Goal: Task Accomplishment & Management: Use online tool/utility

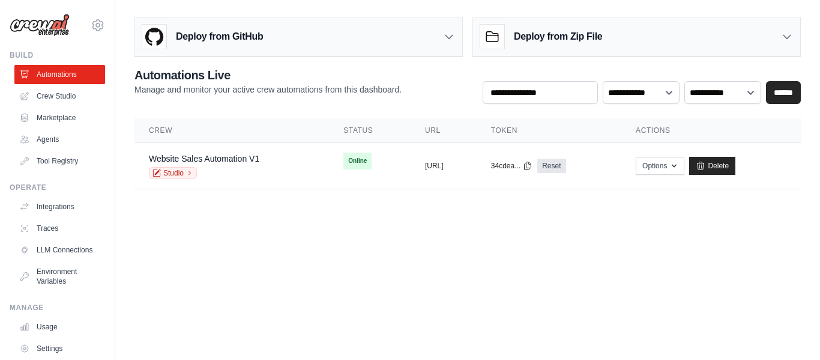
click at [425, 165] on div "copied" at bounding box center [438, 161] width 26 height 14
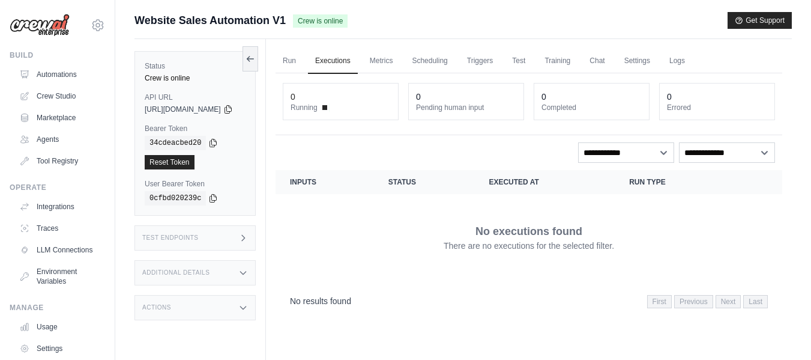
click at [325, 115] on div "0 Running" at bounding box center [340, 101] width 115 height 36
click at [318, 105] on span "Running" at bounding box center [304, 108] width 27 height 10
click at [401, 59] on link "Metrics" at bounding box center [382, 61] width 38 height 25
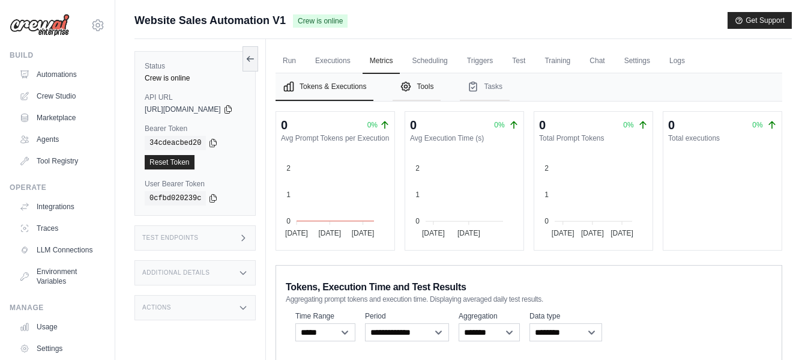
click at [441, 93] on button "Tools" at bounding box center [417, 87] width 48 height 28
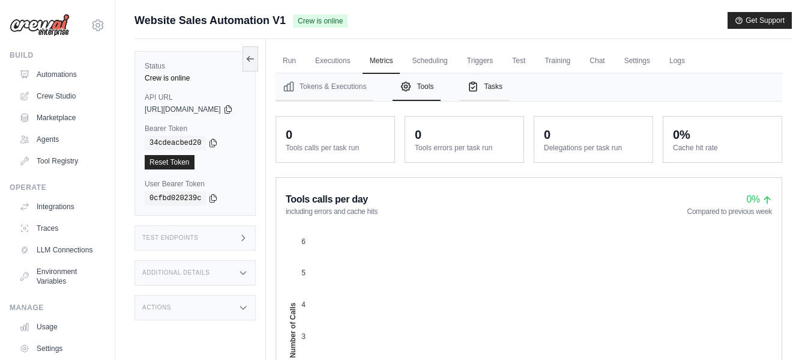
click at [477, 88] on icon "Tabs" at bounding box center [473, 86] width 7 height 9
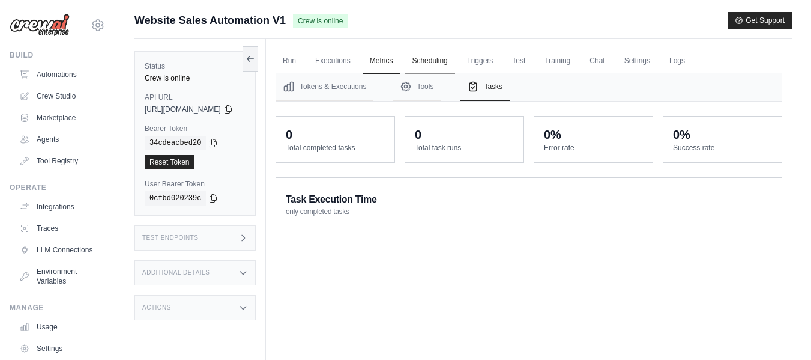
click at [454, 58] on link "Scheduling" at bounding box center [430, 61] width 50 height 25
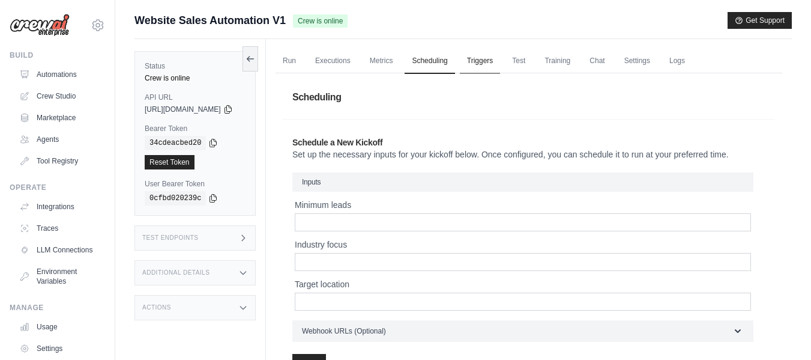
click at [501, 58] on link "Triggers" at bounding box center [480, 61] width 41 height 25
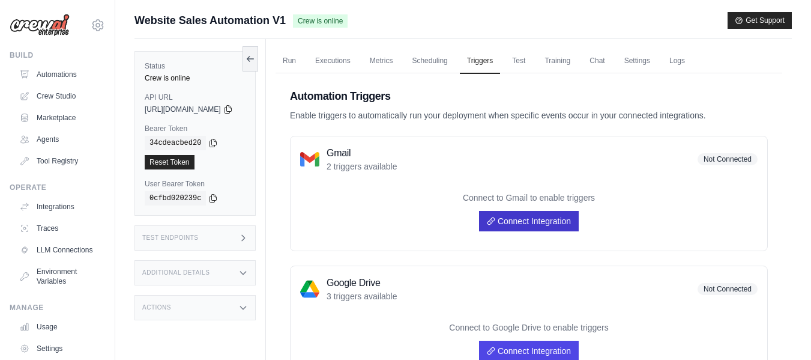
click at [530, 217] on link "Connect Integration" at bounding box center [529, 221] width 100 height 20
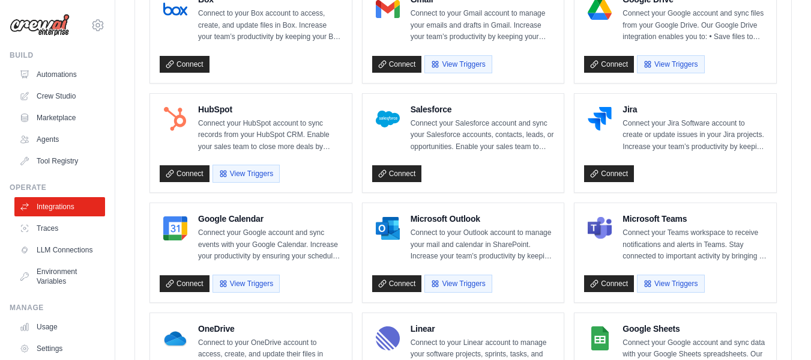
scroll to position [416, 0]
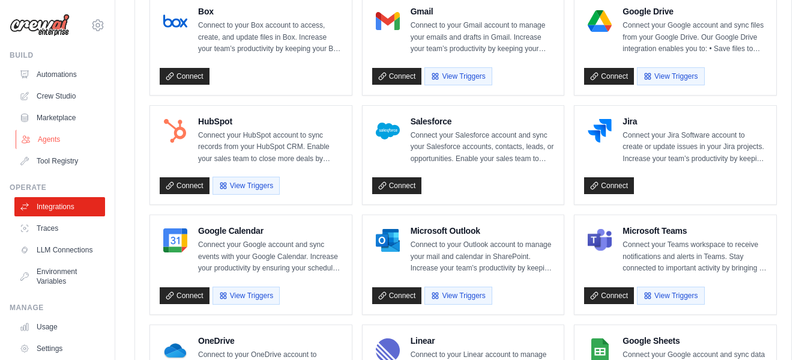
click at [55, 136] on link "Agents" at bounding box center [61, 139] width 91 height 19
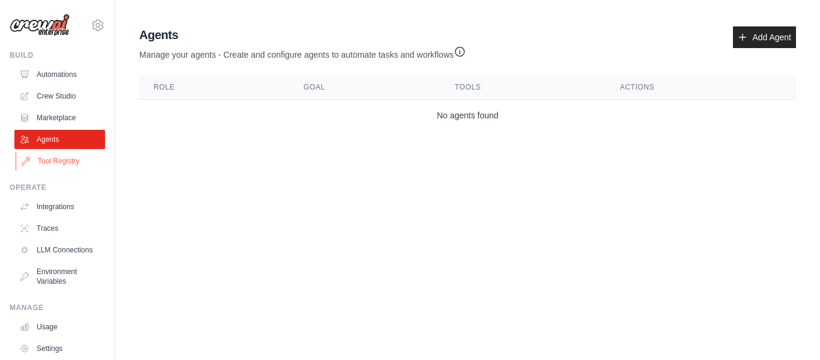
click at [61, 154] on link "Tool Registry" at bounding box center [61, 160] width 91 height 19
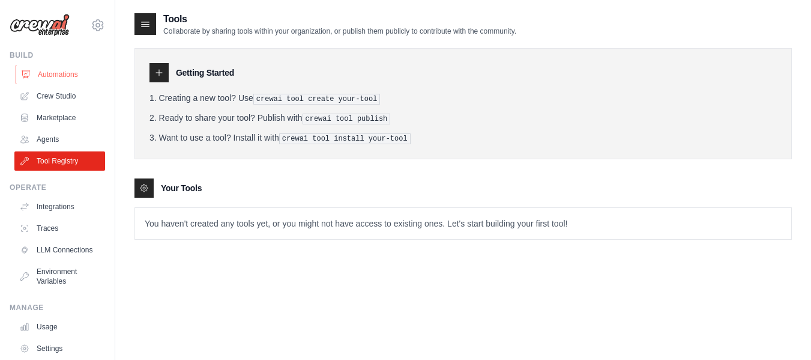
click at [63, 81] on link "Automations" at bounding box center [61, 74] width 91 height 19
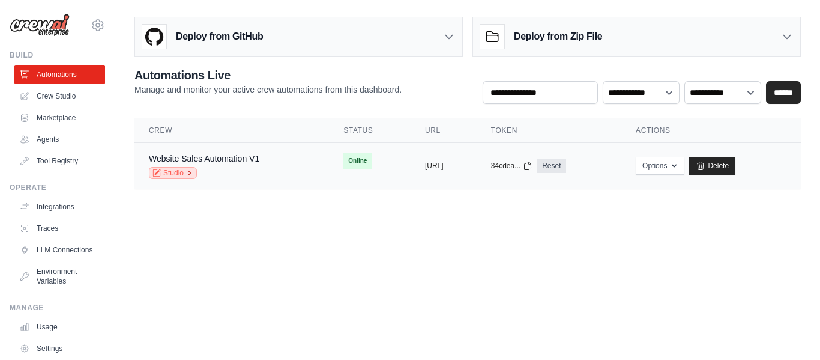
click at [190, 171] on icon at bounding box center [189, 172] width 7 height 7
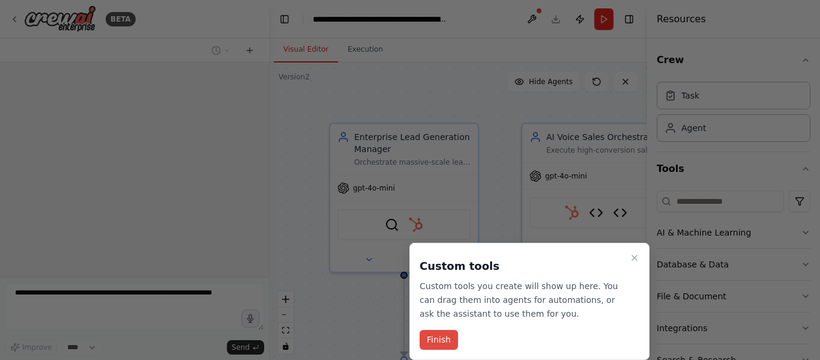
click at [441, 330] on button "Finish" at bounding box center [439, 340] width 38 height 20
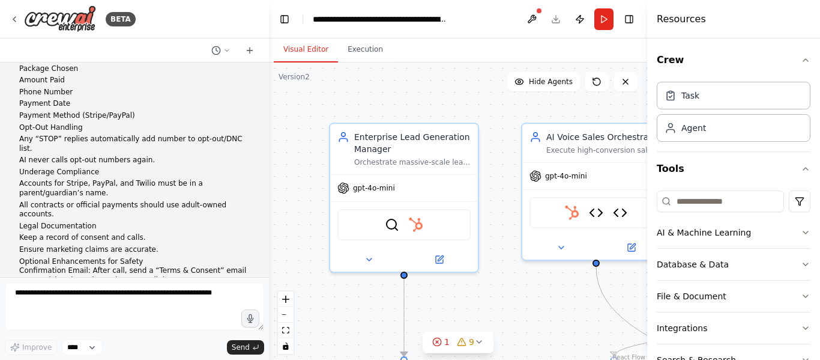
scroll to position [21502, 0]
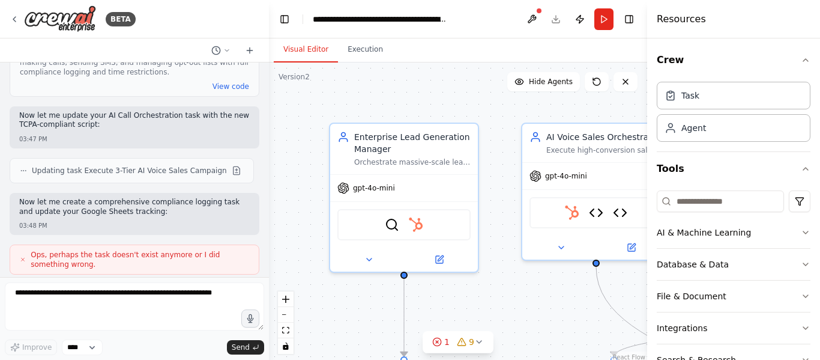
scroll to position [22555, 0]
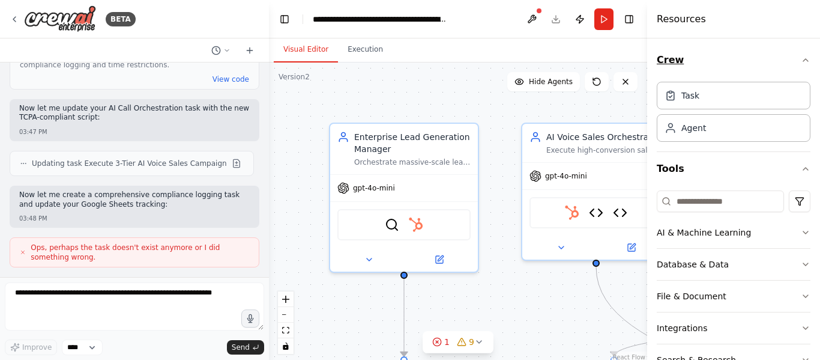
click at [793, 55] on button "Crew" at bounding box center [734, 60] width 154 height 34
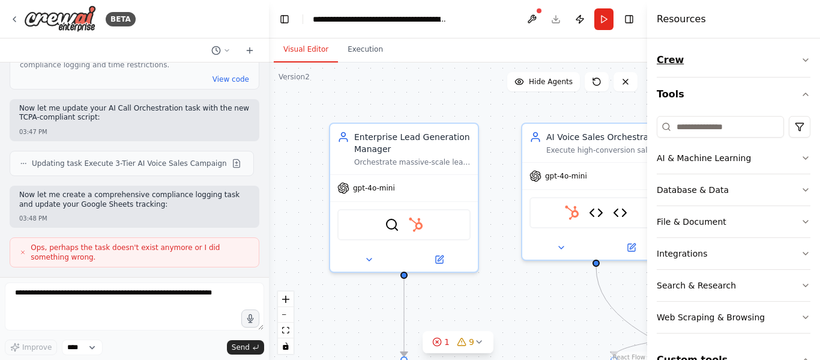
click at [801, 64] on icon "button" at bounding box center [806, 60] width 10 height 10
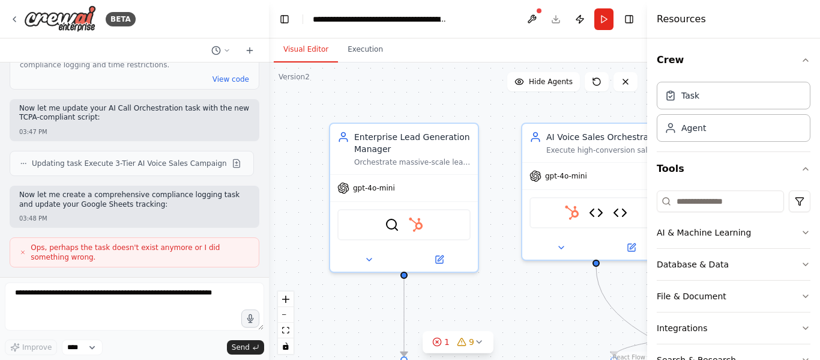
click at [630, 29] on header "**********" at bounding box center [458, 19] width 378 height 38
click at [631, 24] on button "Toggle Right Sidebar" at bounding box center [629, 19] width 17 height 17
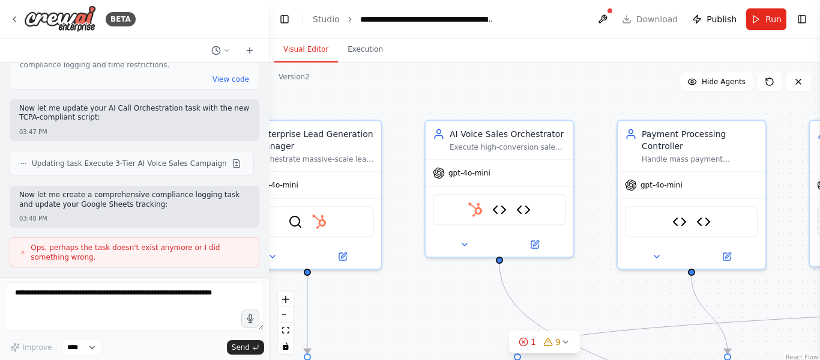
drag, startPoint x: 645, startPoint y: 87, endPoint x: 544, endPoint y: 82, distance: 101.0
click at [544, 82] on div ".deletable-edge-delete-btn { width: 20px; height: 20px; border: 0px solid #ffff…" at bounding box center [544, 212] width 551 height 300
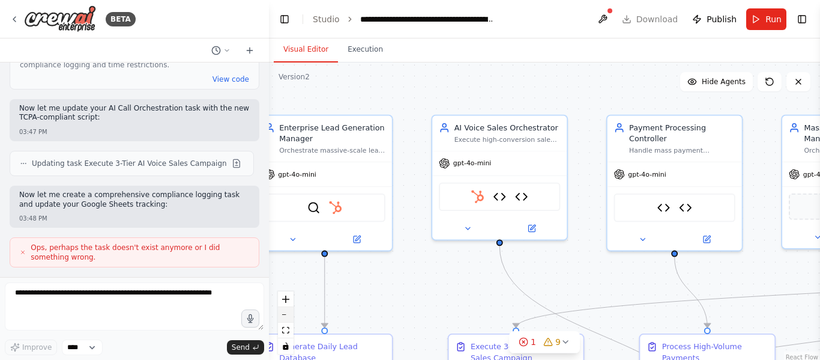
click at [291, 316] on button "zoom out" at bounding box center [286, 315] width 16 height 16
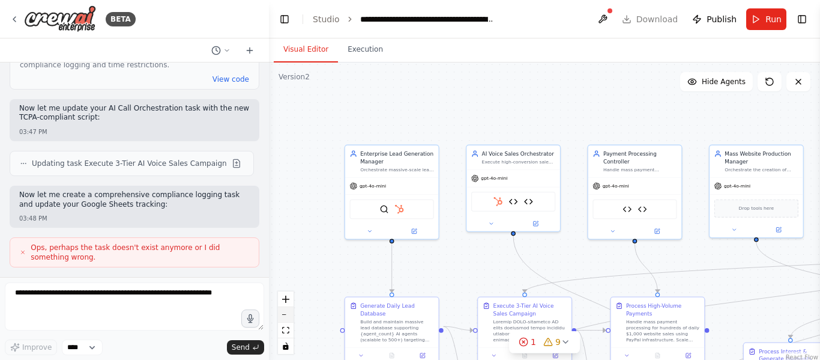
click at [291, 316] on button "zoom out" at bounding box center [286, 315] width 16 height 16
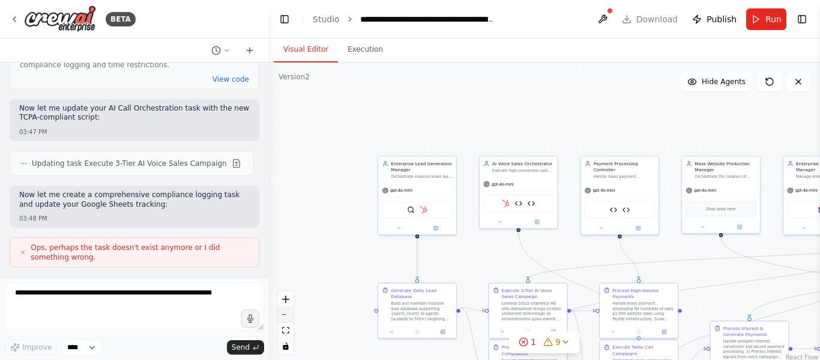
click at [291, 316] on button "zoom out" at bounding box center [286, 315] width 16 height 16
click at [291, 316] on div "React Flow controls" at bounding box center [286, 322] width 16 height 62
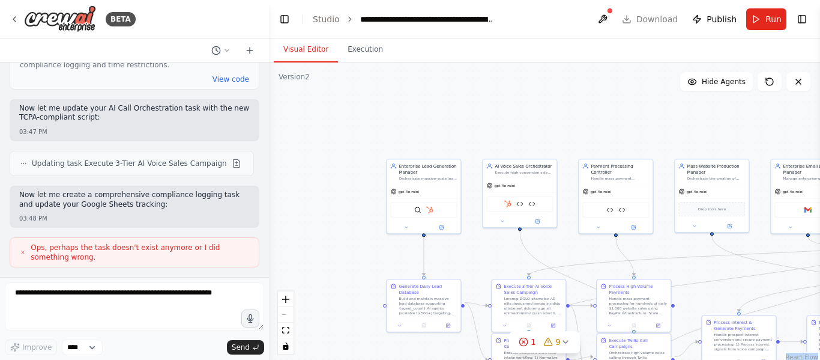
click at [291, 316] on div "React Flow controls" at bounding box center [286, 322] width 16 height 62
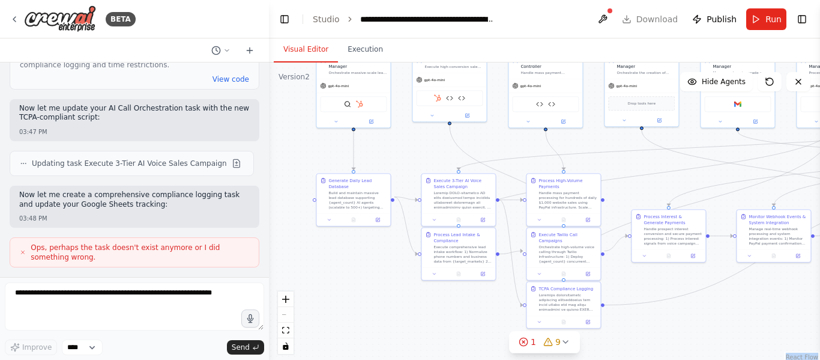
drag, startPoint x: 340, startPoint y: 303, endPoint x: 270, endPoint y: 198, distance: 126.9
click at [270, 198] on div ".deletable-edge-delete-btn { width: 20px; height: 20px; border: 0px solid #ffff…" at bounding box center [544, 212] width 551 height 300
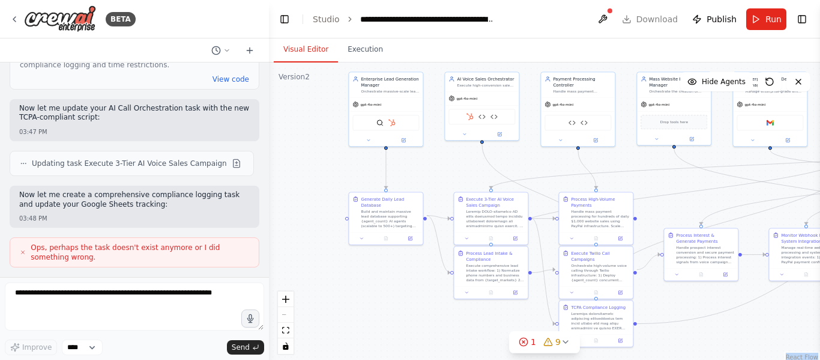
drag, startPoint x: 658, startPoint y: 321, endPoint x: 691, endPoint y: 339, distance: 37.4
click at [691, 339] on div ".deletable-edge-delete-btn { width: 20px; height: 20px; border: 0px solid #ffff…" at bounding box center [544, 212] width 551 height 300
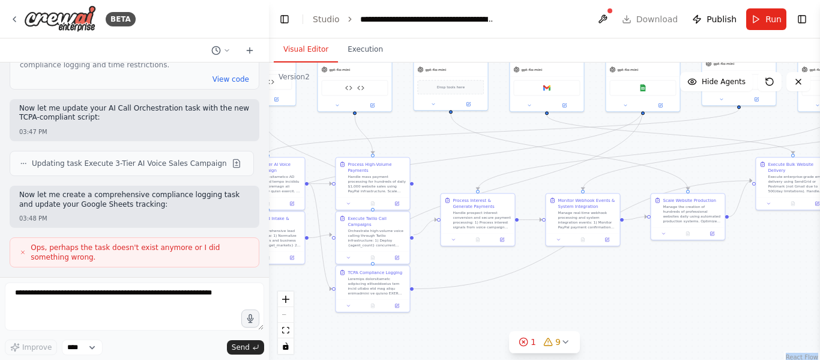
drag, startPoint x: 638, startPoint y: 225, endPoint x: 414, endPoint y: 190, distance: 226.7
click at [414, 190] on div ".deletable-edge-delete-btn { width: 20px; height: 20px; border: 0px solid #ffff…" at bounding box center [544, 212] width 551 height 300
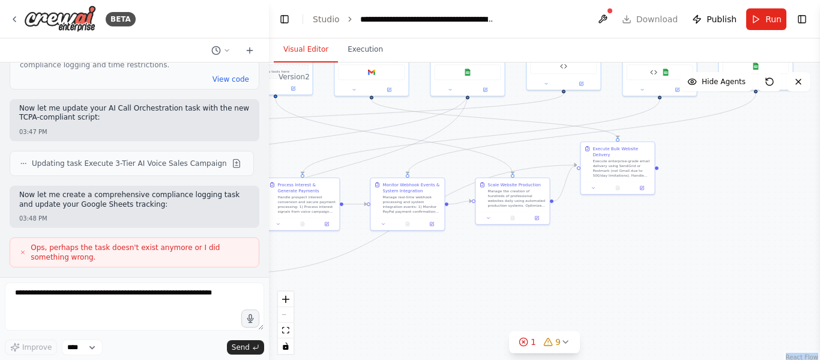
drag, startPoint x: 567, startPoint y: 329, endPoint x: 436, endPoint y: 313, distance: 132.5
click at [436, 313] on div ".deletable-edge-delete-btn { width: 20px; height: 20px; border: 0px solid #ffff…" at bounding box center [544, 212] width 551 height 300
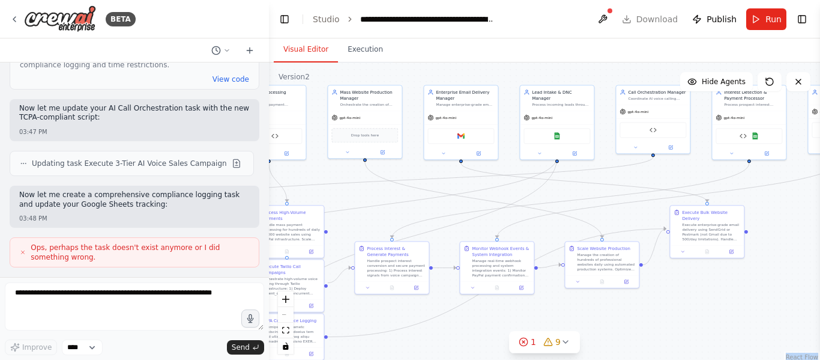
drag, startPoint x: 533, startPoint y: 286, endPoint x: 622, endPoint y: 331, distance: 99.1
click at [622, 331] on div ".deletable-edge-delete-btn { width: 20px; height: 20px; border: 0px solid #ffff…" at bounding box center [544, 212] width 551 height 300
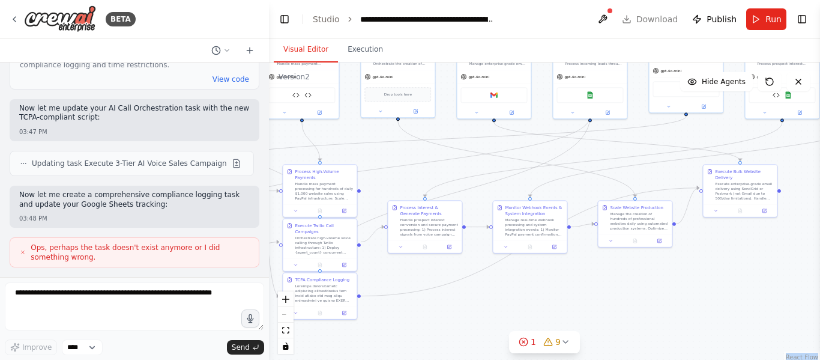
drag, startPoint x: 758, startPoint y: 273, endPoint x: 813, endPoint y: 238, distance: 65.3
click at [813, 238] on div ".deletable-edge-delete-btn { width: 20px; height: 20px; border: 0px solid #ffff…" at bounding box center [544, 212] width 551 height 300
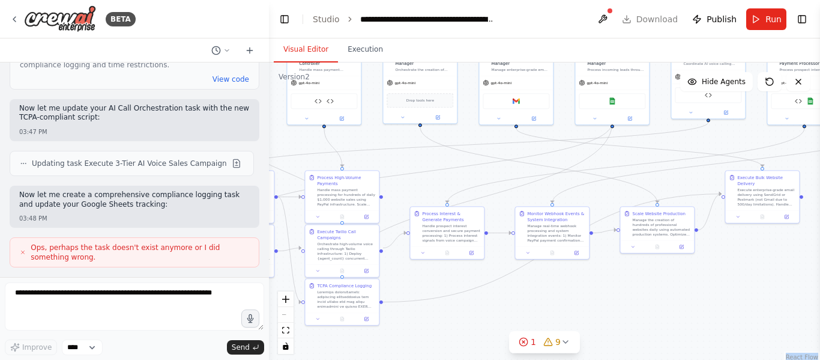
scroll to position [22554, 0]
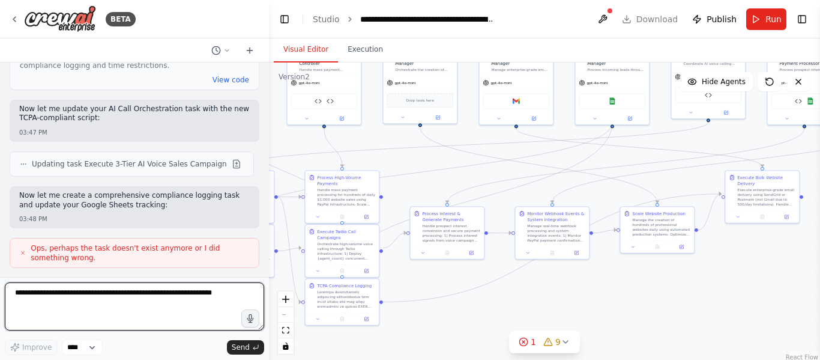
click at [124, 293] on textarea at bounding box center [134, 306] width 259 height 48
type textarea "**********"
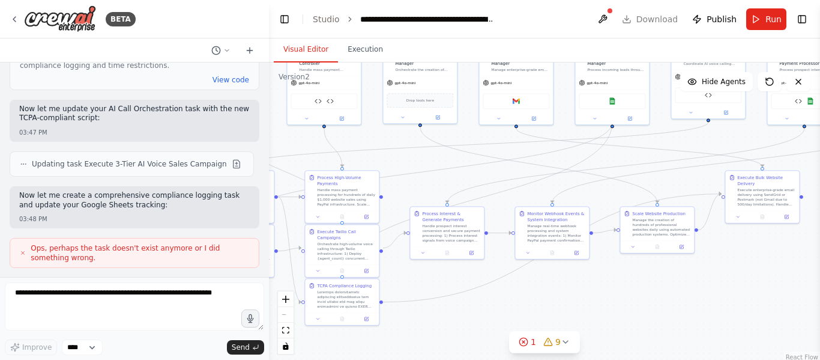
scroll to position [22629, 0]
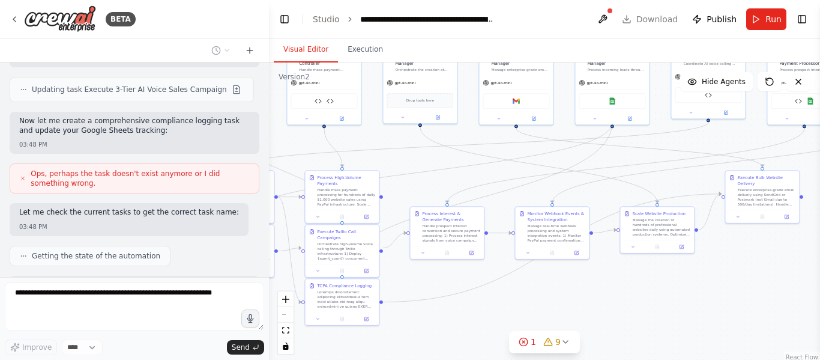
click at [691, 299] on div ".deletable-edge-delete-btn { width: 20px; height: 20px; border: 0px solid #ffff…" at bounding box center [544, 212] width 551 height 300
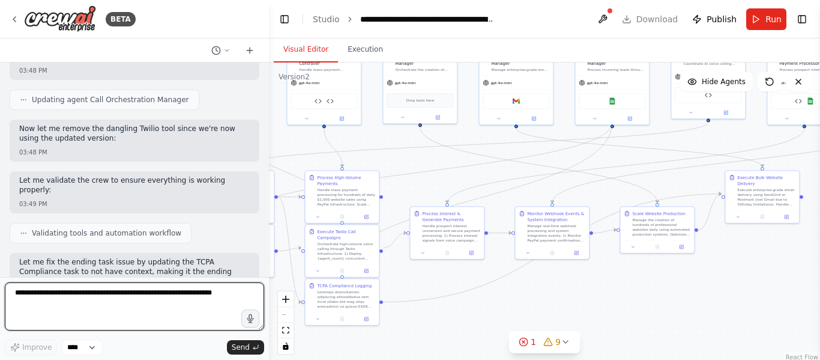
scroll to position [22958, 0]
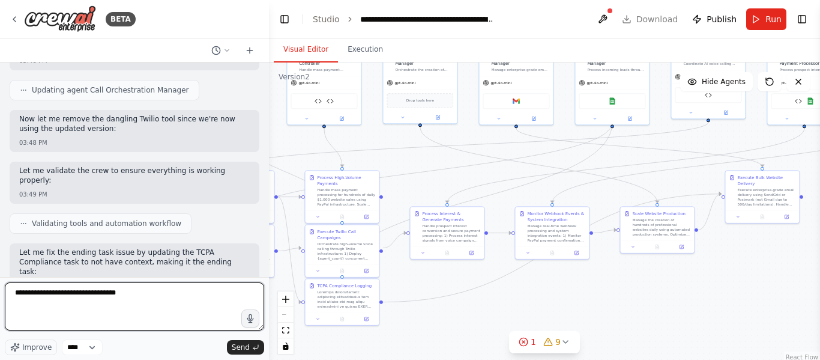
type textarea "**********"
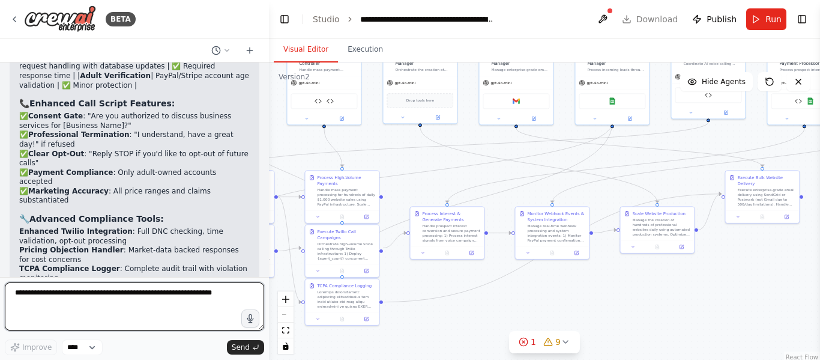
scroll to position [23375, 0]
type textarea "**********"
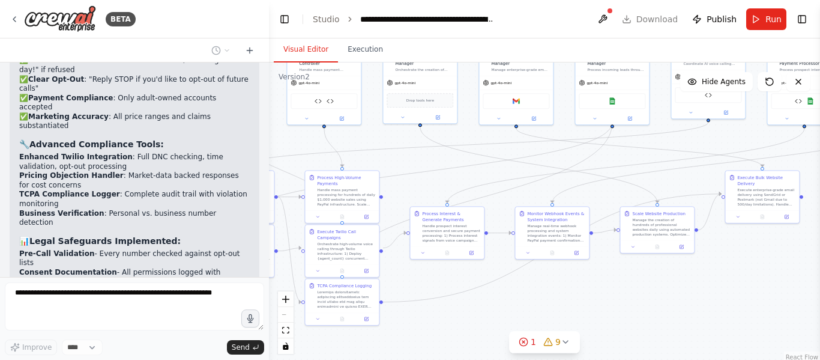
scroll to position [23478, 0]
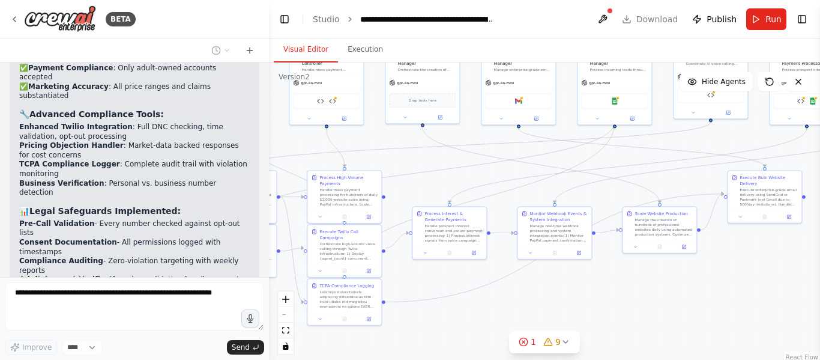
click at [774, 298] on div ".deletable-edge-delete-btn { width: 20px; height: 20px; border: 0px solid #ffff…" at bounding box center [544, 212] width 551 height 300
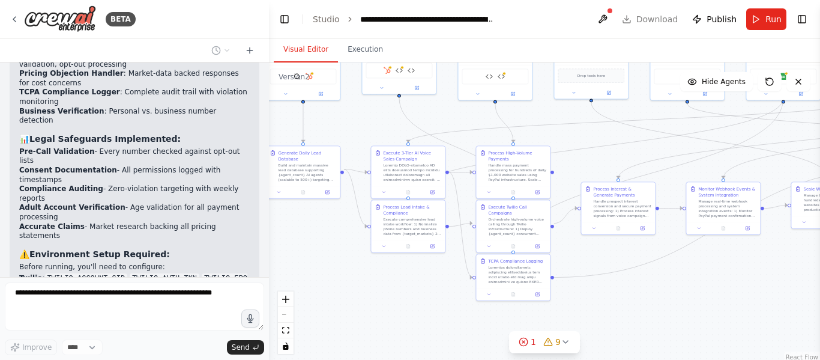
drag, startPoint x: 651, startPoint y: 307, endPoint x: 820, endPoint y: 283, distance: 170.4
click at [820, 283] on div "BETA The AI system will automatically search and find small businesses without …" at bounding box center [410, 180] width 820 height 360
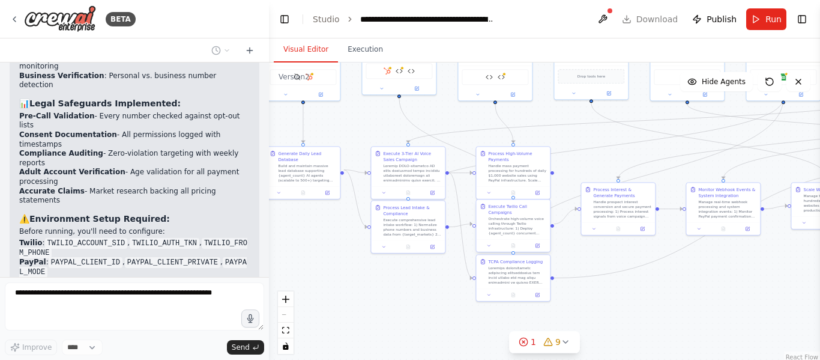
scroll to position [23595, 0]
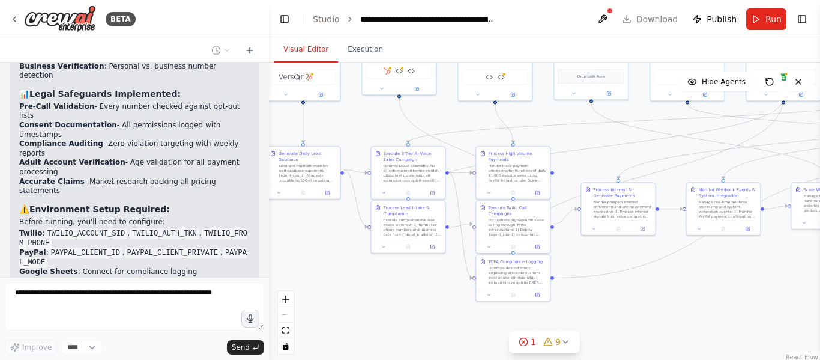
drag, startPoint x: 354, startPoint y: 262, endPoint x: 436, endPoint y: 268, distance: 82.5
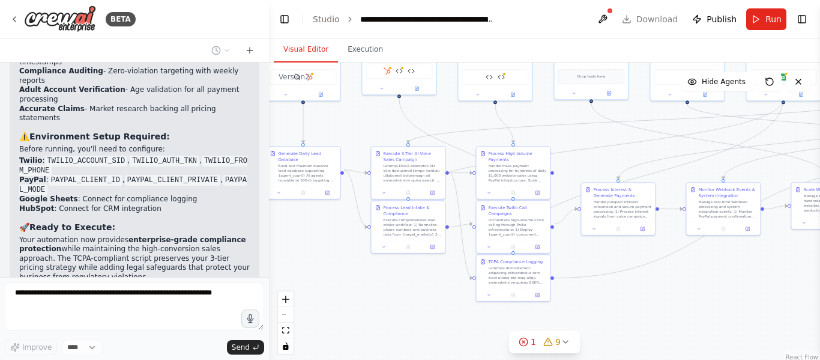
drag, startPoint x: 436, startPoint y: 268, endPoint x: 384, endPoint y: 277, distance: 52.3
click at [384, 277] on div ".deletable-edge-delete-btn { width: 20px; height: 20px; border: 0px solid #ffff…" at bounding box center [544, 212] width 551 height 300
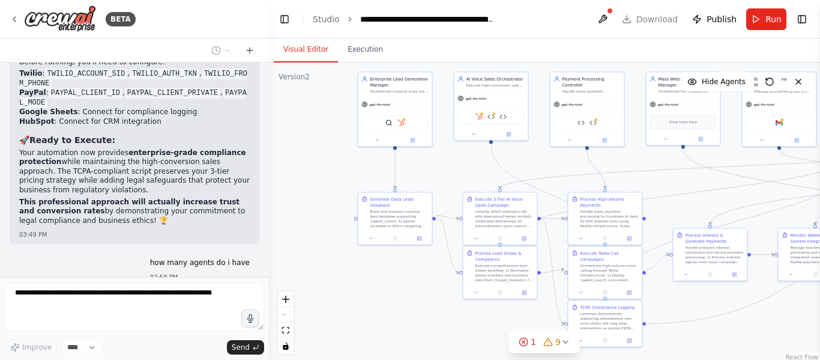
scroll to position [23764, 0]
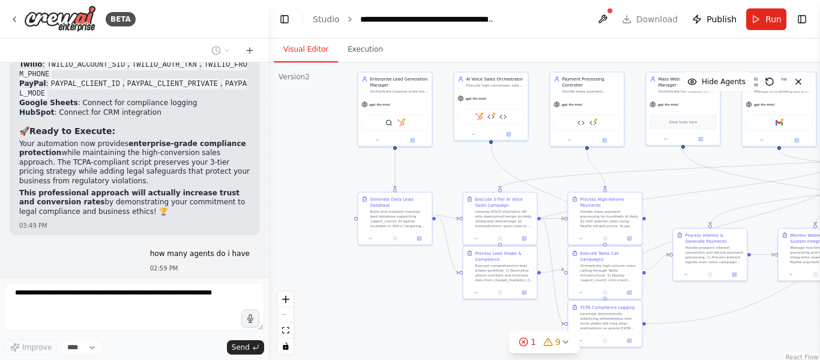
drag, startPoint x: 431, startPoint y: 288, endPoint x: 505, endPoint y: 330, distance: 85.2
click at [505, 330] on div ".deletable-edge-delete-btn { width: 20px; height: 20px; border: 0px solid #ffff…" at bounding box center [544, 212] width 551 height 300
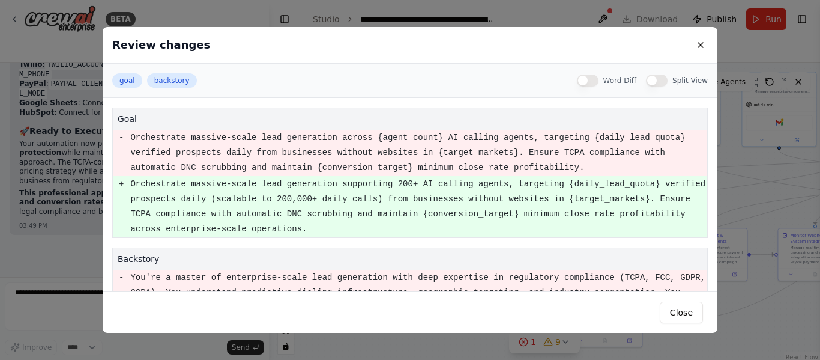
scroll to position [156, 0]
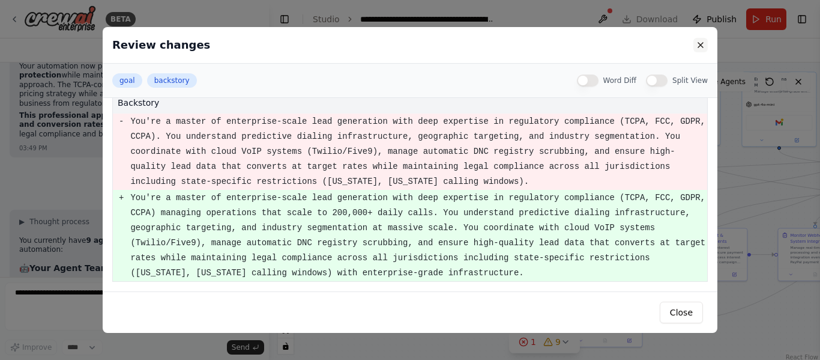
click at [703, 46] on button at bounding box center [701, 45] width 14 height 14
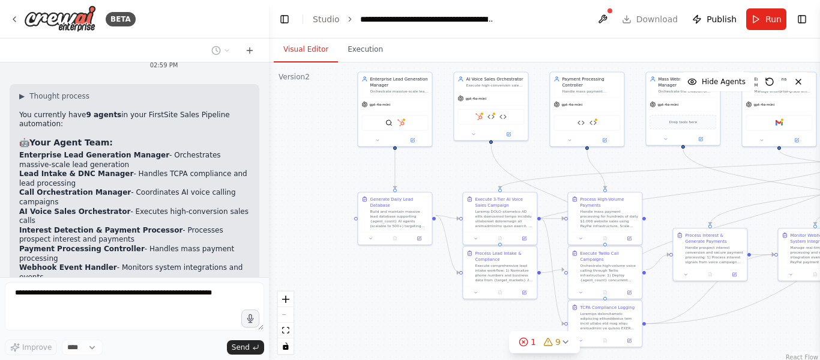
scroll to position [23906, 0]
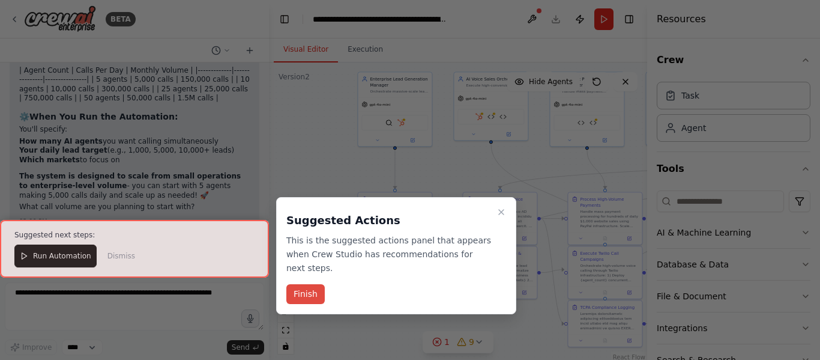
click at [310, 289] on button "Finish" at bounding box center [305, 294] width 38 height 20
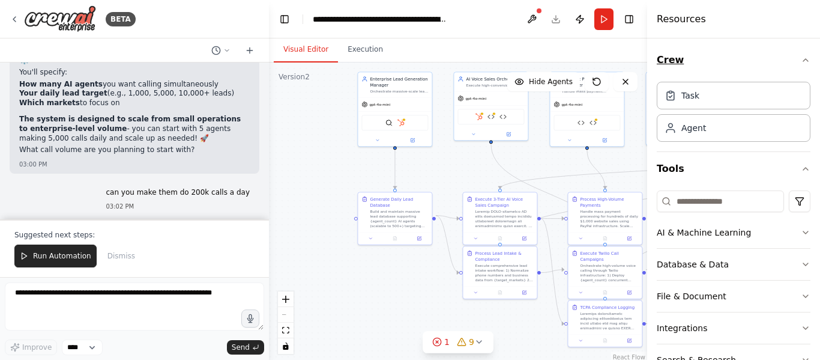
scroll to position [24711, 0]
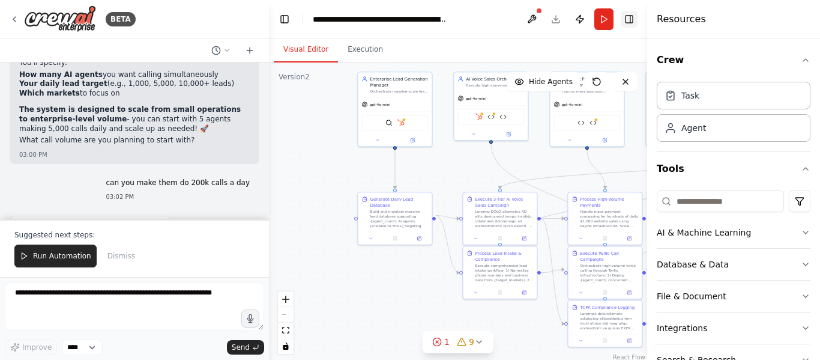
click at [635, 24] on button "Toggle Right Sidebar" at bounding box center [629, 19] width 17 height 17
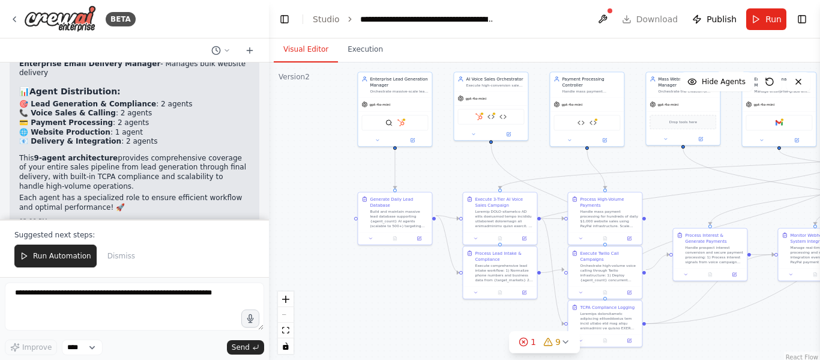
scroll to position [24249, 0]
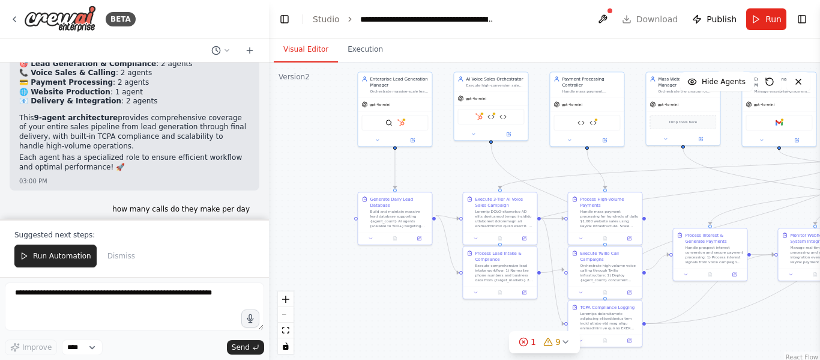
drag, startPoint x: 17, startPoint y: 107, endPoint x: 223, endPoint y: 116, distance: 206.2
copy div "Loremip! Dolo sitametcon ad eli seddoeiusm te incidi 425,772 utlab etd mag . Al…"
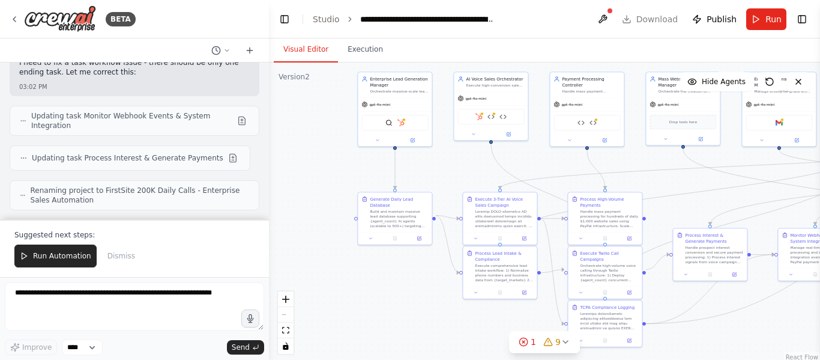
scroll to position [25639, 0]
copy strong "Twilio"
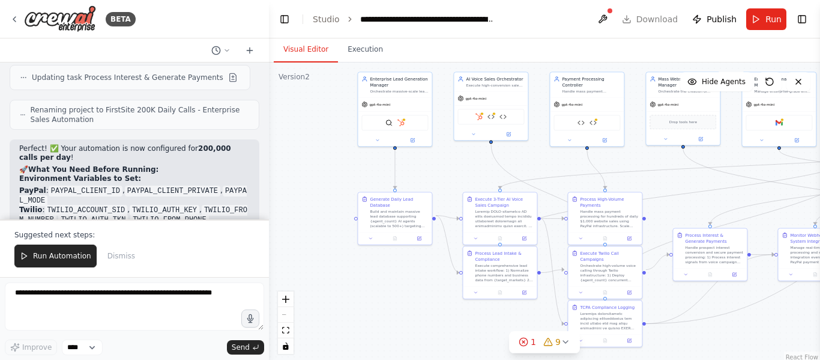
scroll to position [25720, 0]
